Goal: Task Accomplishment & Management: Manage account settings

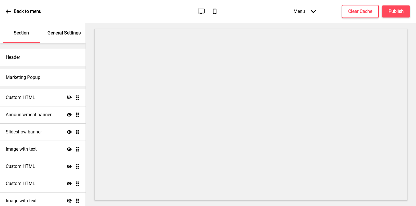
click at [42, 128] on div "Slideshow banner Show Drag" at bounding box center [43, 131] width 86 height 17
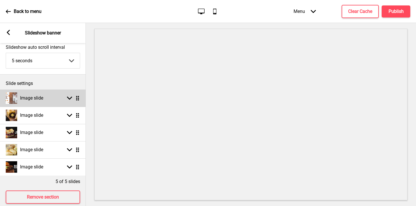
scroll to position [34, 0]
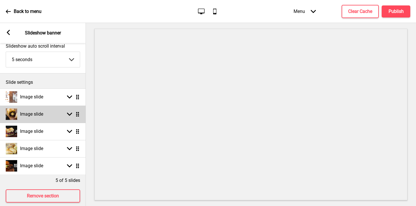
click at [46, 112] on div "Image slide Arrow down Drag" at bounding box center [43, 113] width 86 height 17
select select "left"
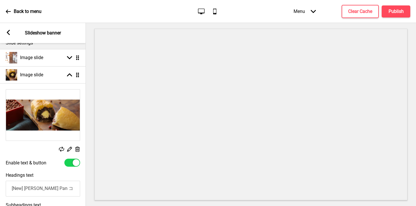
scroll to position [63, 0]
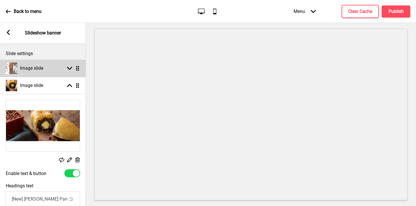
click at [57, 72] on div "Image slide Arrow down Drag" at bounding box center [43, 68] width 86 height 17
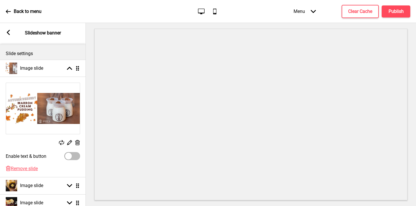
click at [60, 145] on div "Replace" at bounding box center [61, 143] width 5 height 6
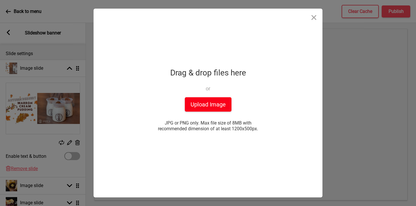
click at [194, 107] on button "Upload Image" at bounding box center [208, 104] width 47 height 14
click at [200, 108] on button "Upload Image" at bounding box center [208, 104] width 47 height 14
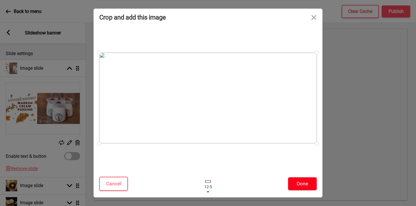
click at [300, 190] on button "Done" at bounding box center [302, 183] width 29 height 13
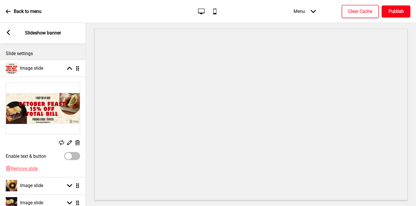
click at [403, 16] on button "Publish" at bounding box center [396, 11] width 29 height 12
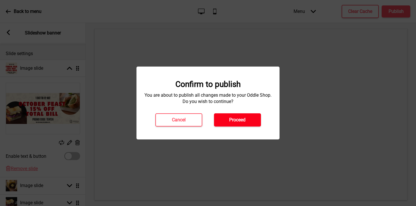
click at [247, 118] on button "Proceed" at bounding box center [237, 119] width 47 height 13
